Goal: Task Accomplishment & Management: Complete application form

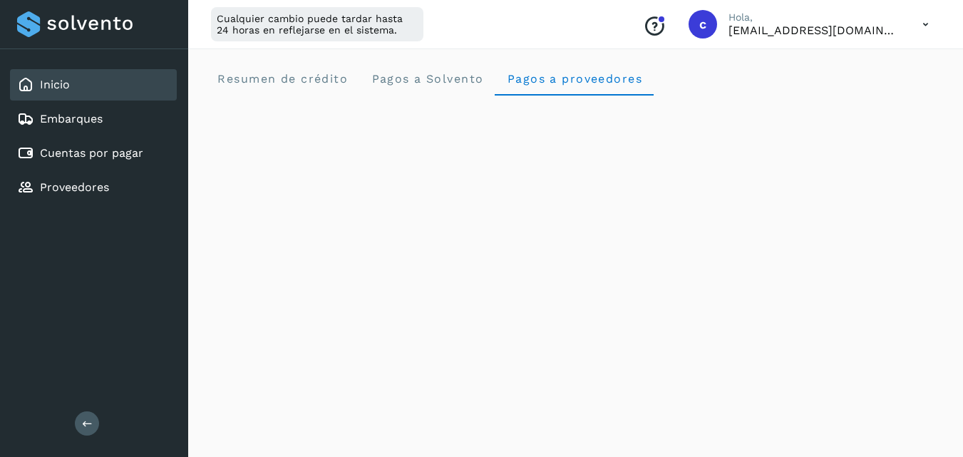
scroll to position [140, 0]
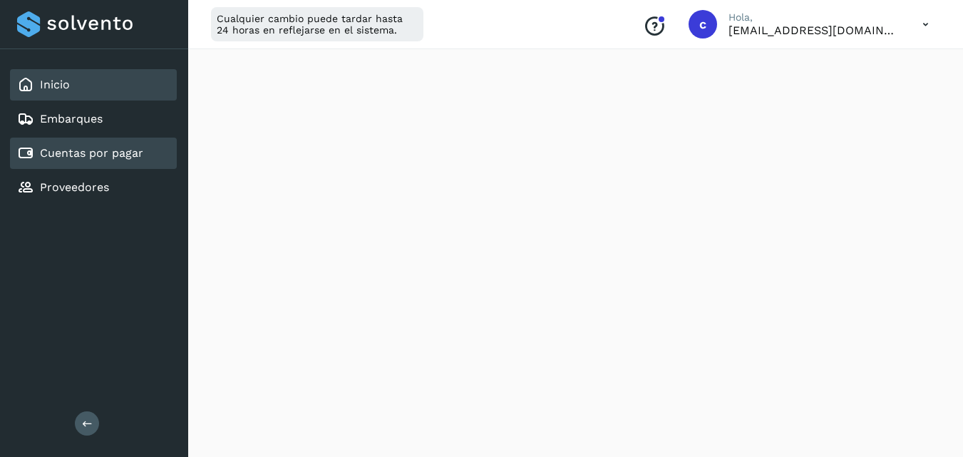
click at [115, 148] on link "Cuentas por pagar" at bounding box center [91, 153] width 103 height 14
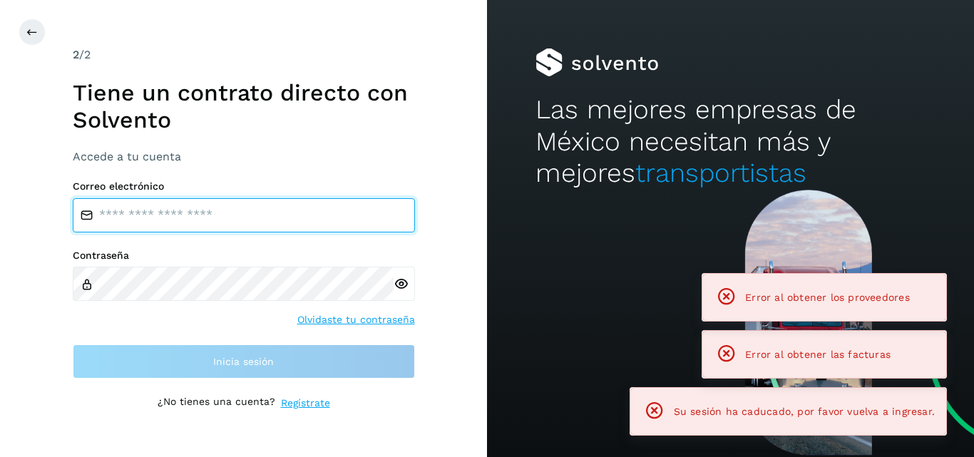
click at [244, 212] on input "email" at bounding box center [244, 215] width 342 height 34
type input "**********"
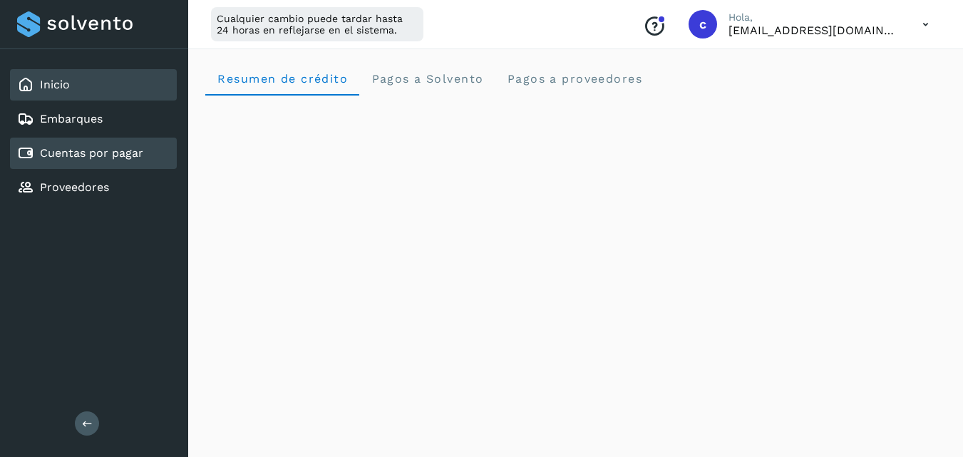
click at [97, 153] on link "Cuentas por pagar" at bounding box center [91, 153] width 103 height 14
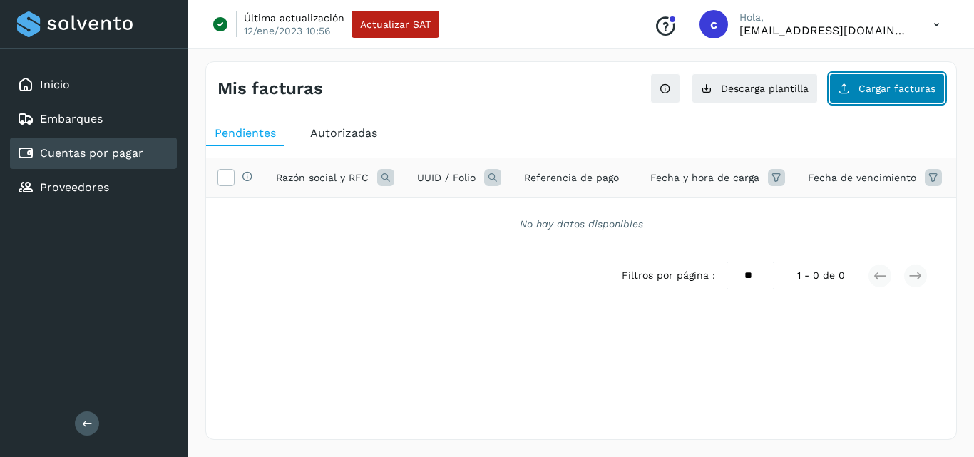
click at [873, 95] on button "Cargar facturas" at bounding box center [886, 88] width 115 height 30
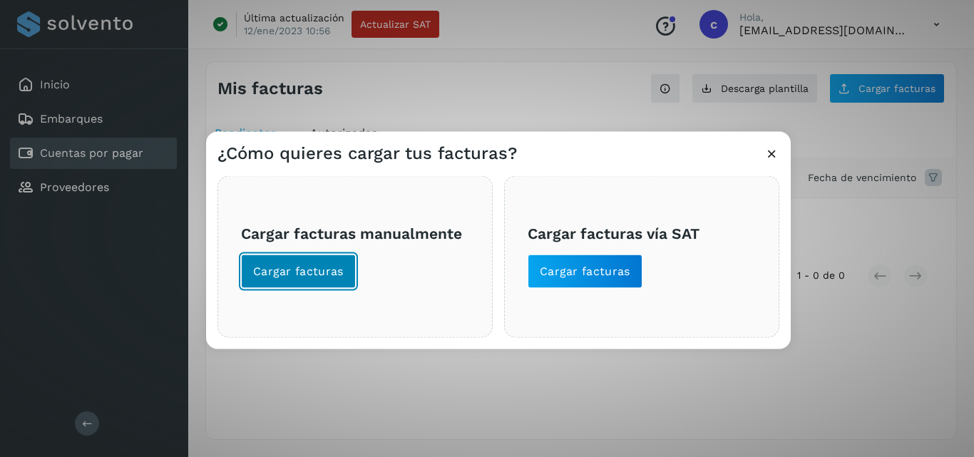
click at [312, 274] on span "Cargar facturas" at bounding box center [298, 271] width 91 height 16
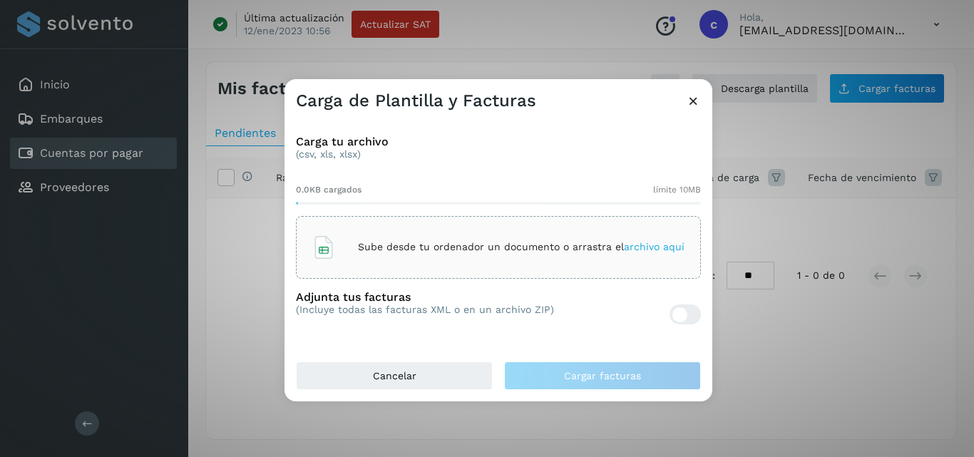
click at [350, 268] on div "Sube desde tu ordenador un documento o arrastra el archivo aquí" at bounding box center [498, 247] width 405 height 63
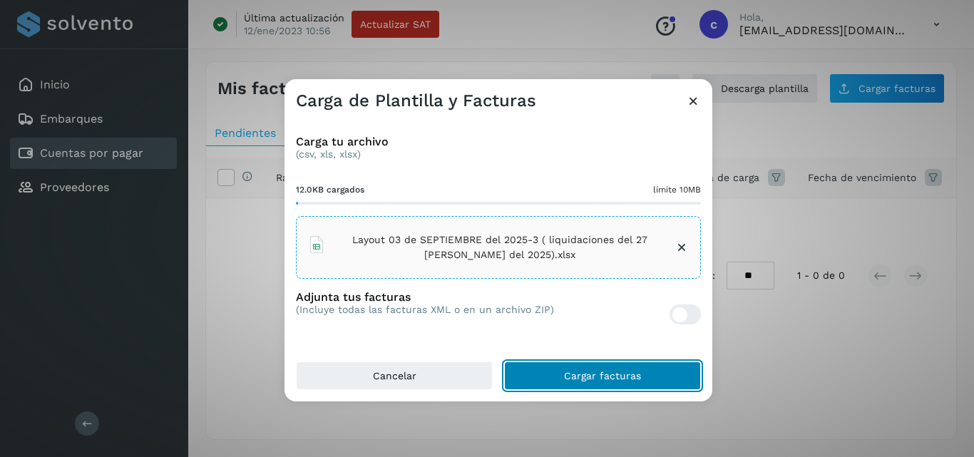
click at [633, 377] on span "Cargar facturas" at bounding box center [602, 376] width 77 height 10
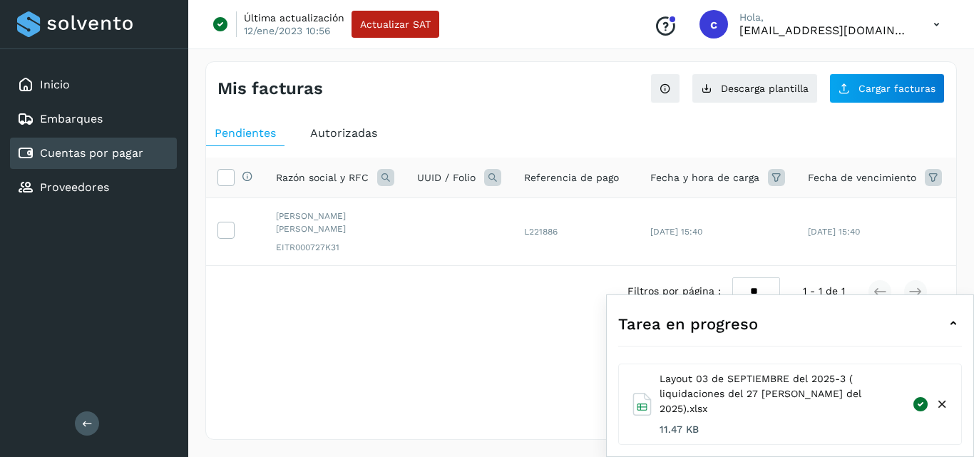
click at [436, 340] on div "Selecciona una fecha" at bounding box center [581, 329] width 750 height 24
click at [222, 231] on icon at bounding box center [225, 229] width 15 height 15
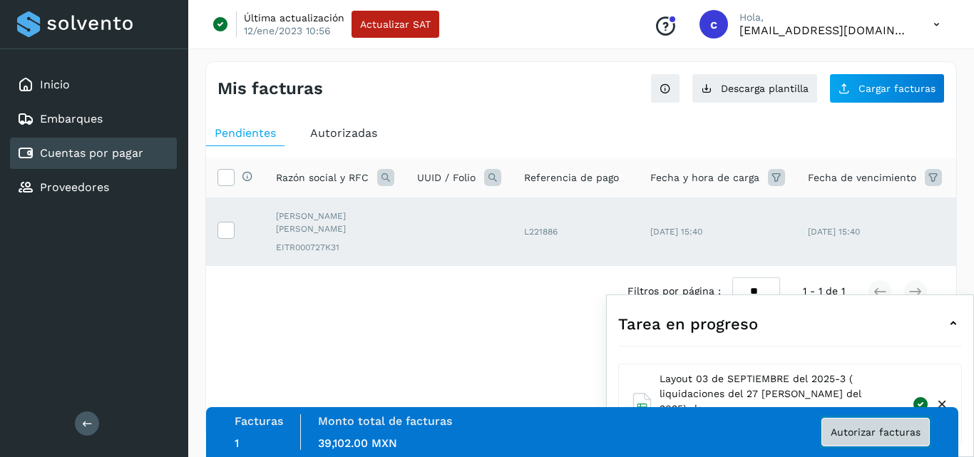
click at [879, 436] on span "Autorizar facturas" at bounding box center [875, 432] width 90 height 10
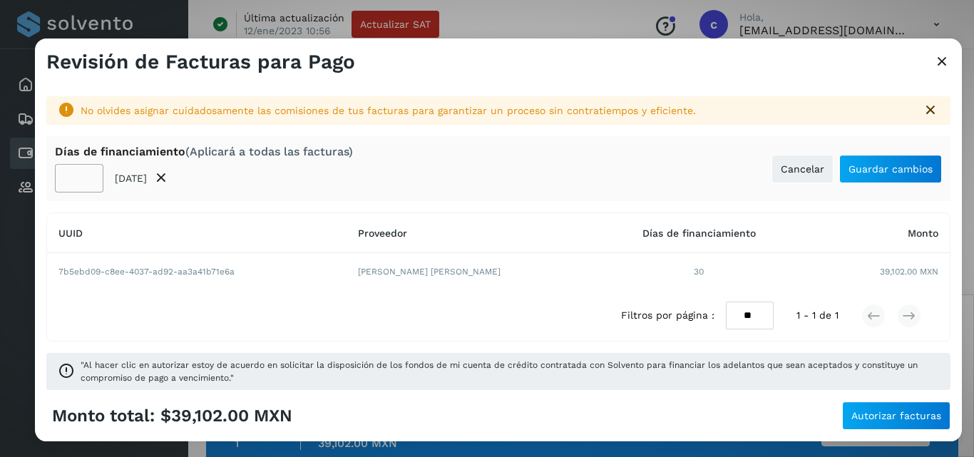
click at [70, 180] on input "**" at bounding box center [79, 178] width 48 height 29
type input "**"
click at [910, 177] on button "Guardar cambios" at bounding box center [890, 169] width 103 height 29
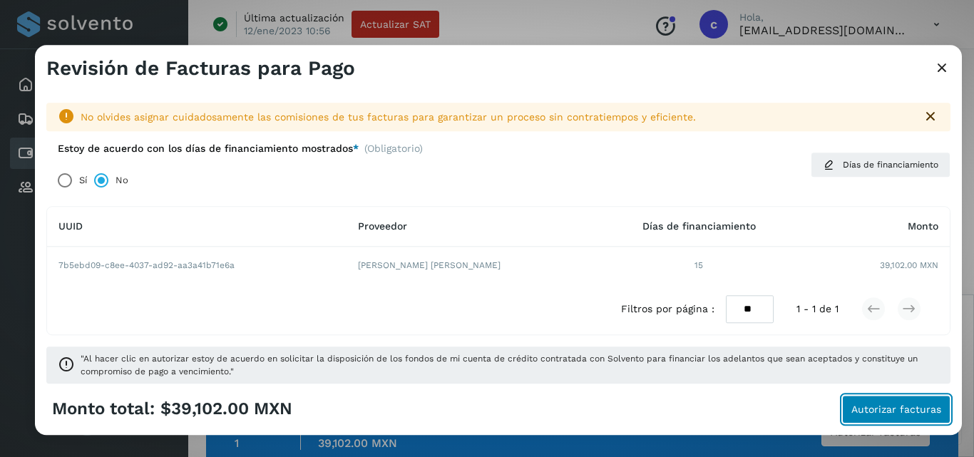
click at [903, 398] on button "Autorizar facturas" at bounding box center [896, 409] width 108 height 29
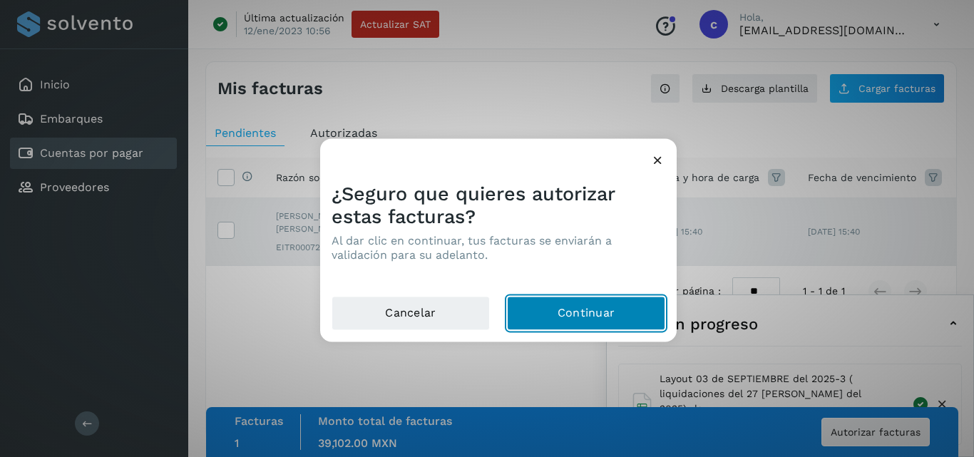
click at [637, 309] on button "Continuar" at bounding box center [586, 313] width 158 height 34
